Goal: Task Accomplishment & Management: Manage account settings

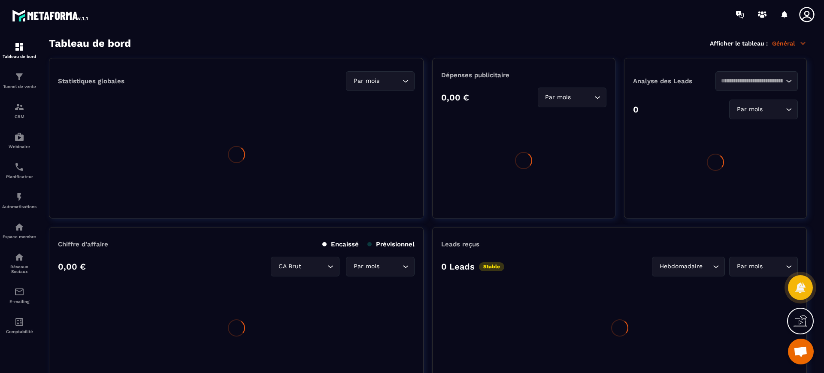
click at [800, 9] on icon at bounding box center [806, 14] width 17 height 17
click at [806, 17] on icon at bounding box center [806, 14] width 17 height 17
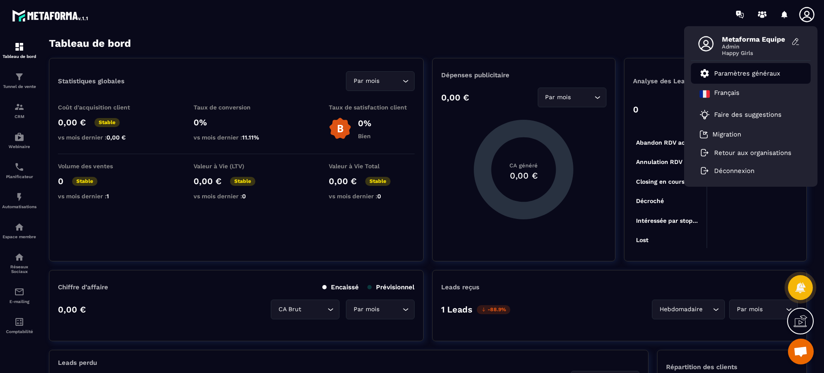
click at [746, 73] on p "Paramètres généraux" at bounding box center [747, 74] width 66 height 8
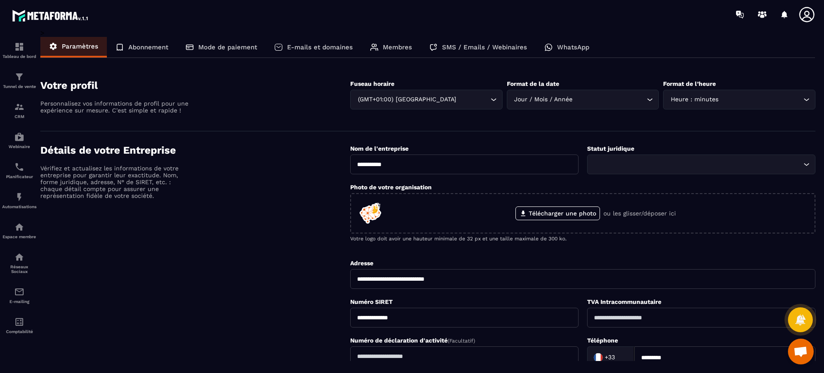
click at [312, 55] on div "E-mails et domaines" at bounding box center [314, 47] width 96 height 21
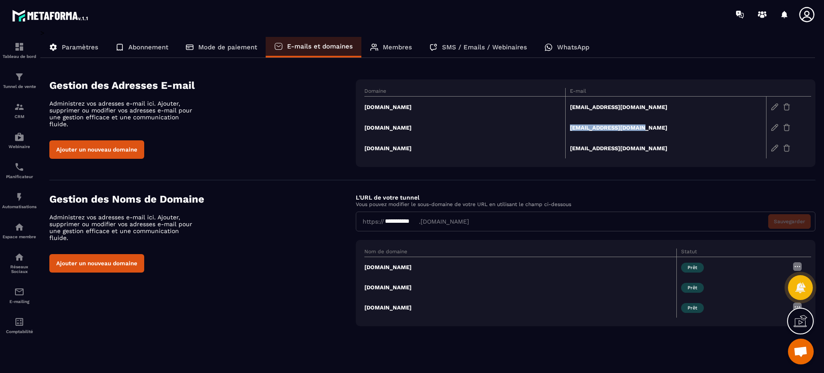
drag, startPoint x: 670, startPoint y: 133, endPoint x: 571, endPoint y: 133, distance: 99.6
click at [571, 133] on td "[EMAIL_ADDRESS][DOMAIN_NAME]" at bounding box center [665, 127] width 201 height 21
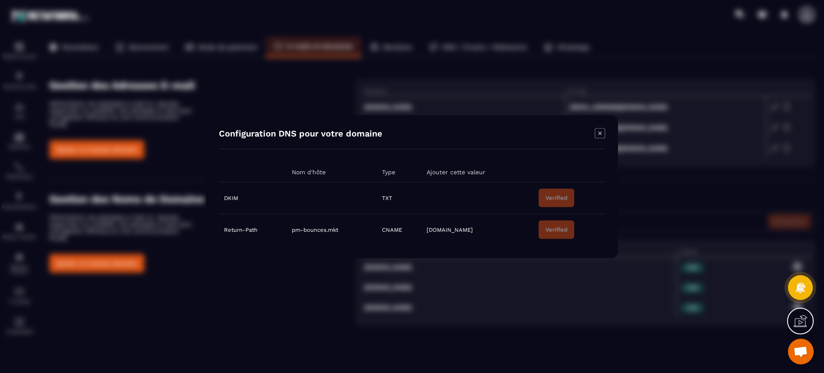
click at [598, 130] on icon "Modal window" at bounding box center [600, 133] width 10 height 10
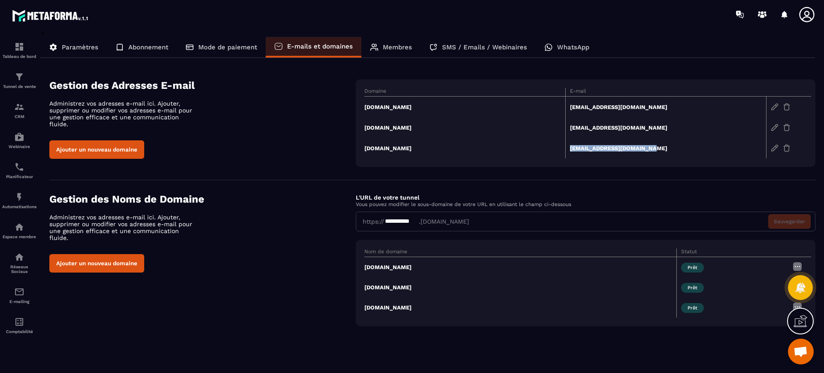
copy td "[EMAIL_ADDRESS][DOMAIN_NAME]"
drag, startPoint x: 651, startPoint y: 152, endPoint x: 570, endPoint y: 152, distance: 81.1
click at [570, 152] on td "[EMAIL_ADDRESS][DOMAIN_NAME]" at bounding box center [665, 148] width 201 height 21
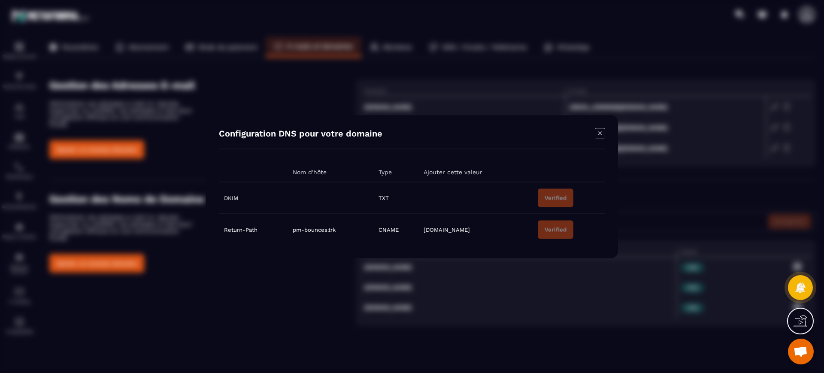
click at [598, 130] on icon "Modal window" at bounding box center [600, 133] width 10 height 10
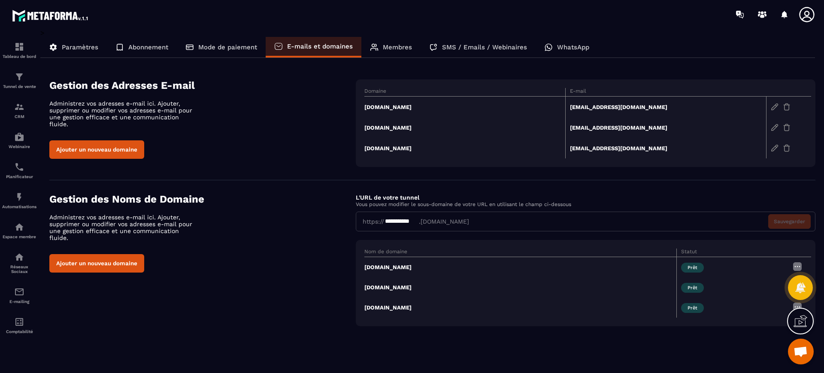
click at [812, 15] on icon at bounding box center [806, 14] width 17 height 17
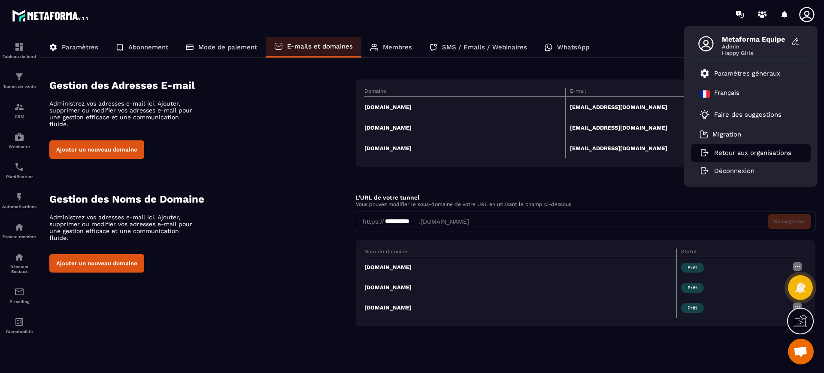
click at [725, 158] on li "Retour aux organisations" at bounding box center [751, 153] width 120 height 18
click at [729, 151] on p "Retour aux organisations" at bounding box center [752, 153] width 77 height 8
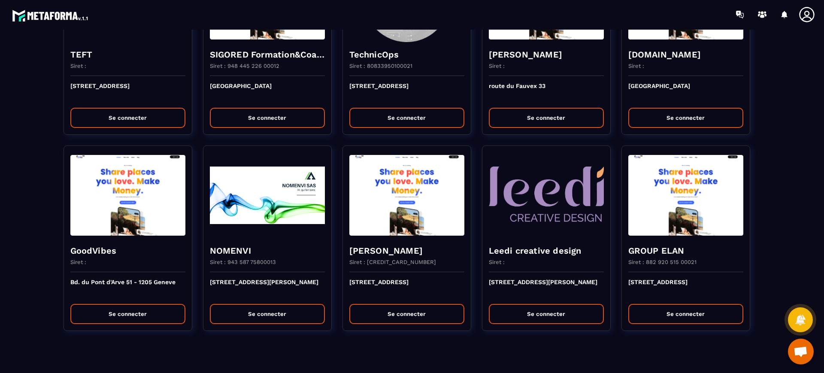
scroll to position [1472, 0]
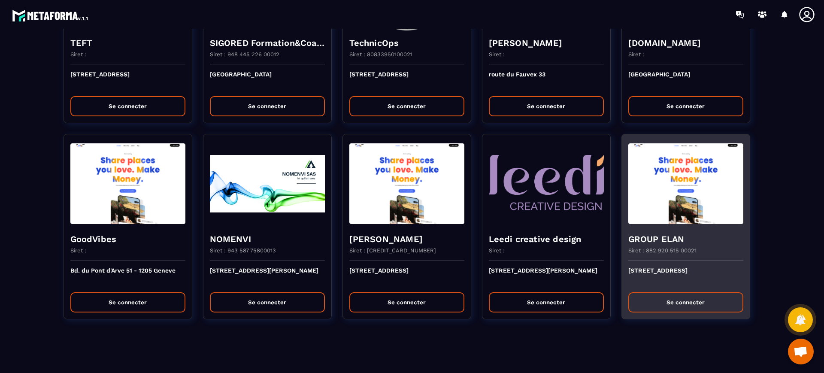
click at [703, 251] on div "Siret : 882 920 515 00021" at bounding box center [685, 253] width 115 height 13
